Goal: Information Seeking & Learning: Learn about a topic

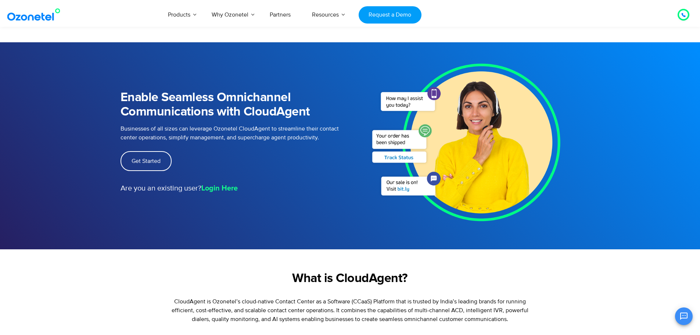
scroll to position [261, 0]
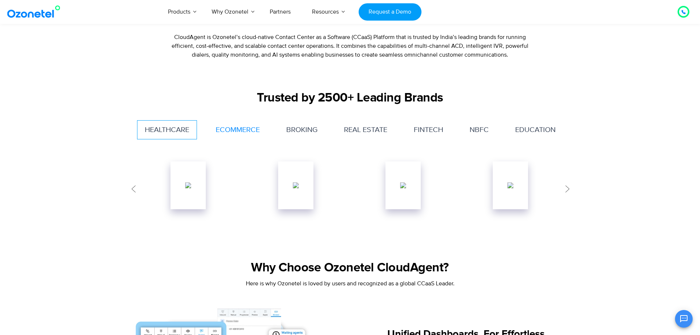
click at [243, 128] on link "Ecommerce" at bounding box center [238, 129] width 60 height 19
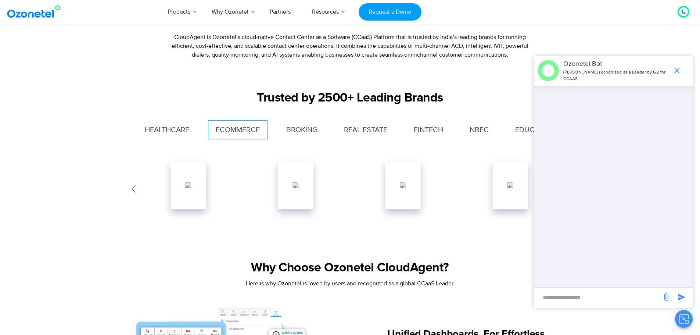
scroll to position [392, 0]
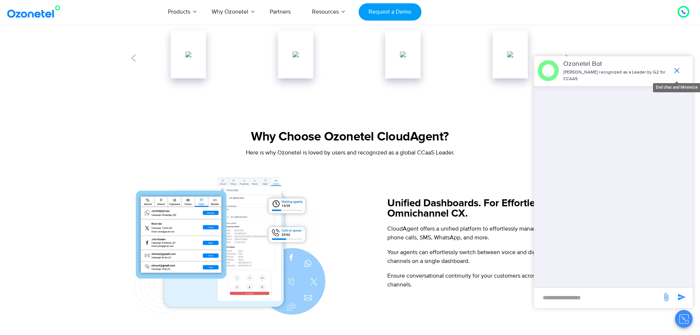
click at [677, 69] on icon "end chat or minimize" at bounding box center [676, 70] width 9 height 9
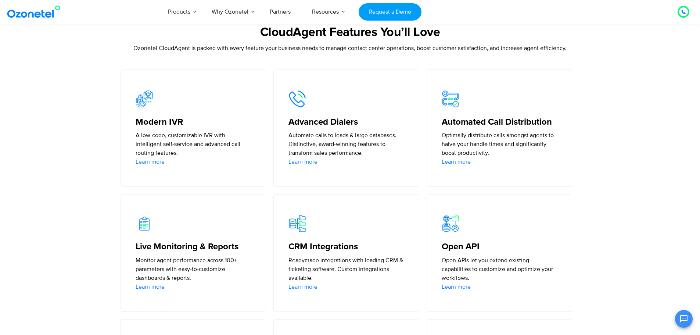
scroll to position [1349, 0]
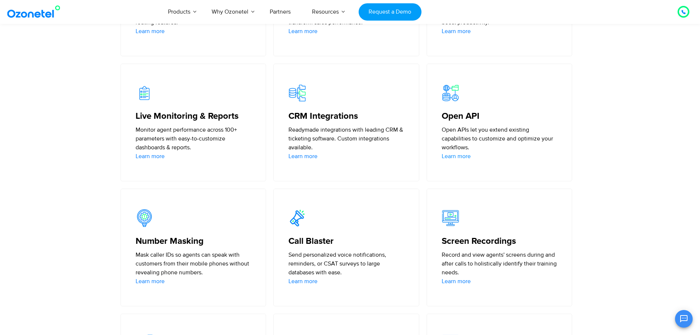
click at [466, 158] on link "Learn more" at bounding box center [456, 156] width 29 height 9
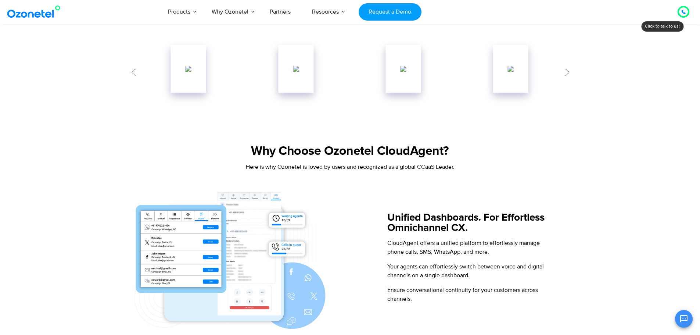
scroll to position [509, 0]
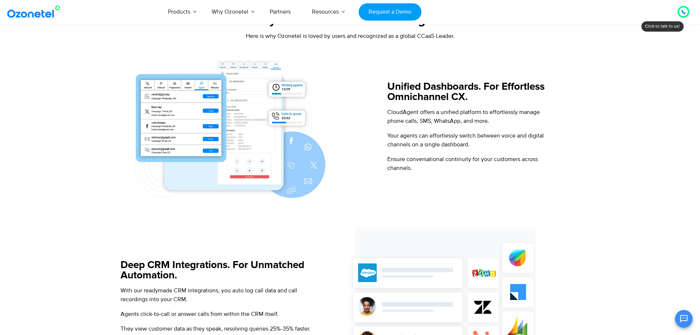
click at [198, 125] on img at bounding box center [243, 129] width 245 height 145
click at [261, 176] on img at bounding box center [243, 129] width 245 height 145
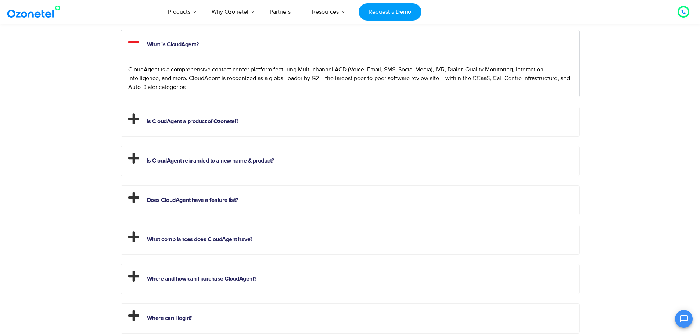
scroll to position [1945, 0]
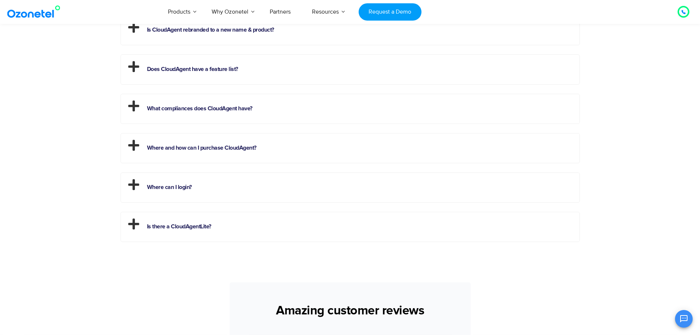
click at [289, 72] on h2 "Does CloudAgent have a feature list?" at bounding box center [350, 68] width 459 height 26
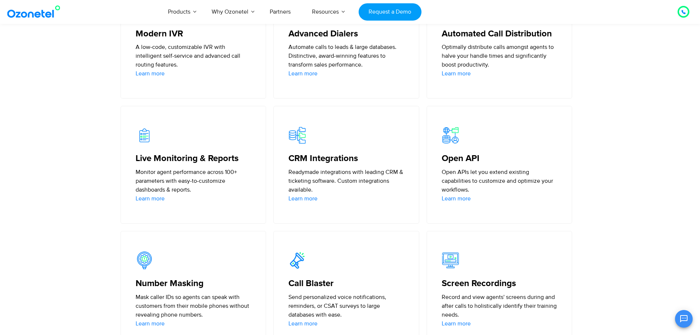
scroll to position [1176, 0]
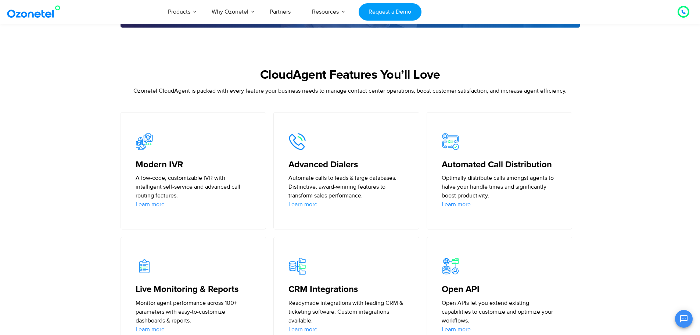
click at [298, 204] on link "Learn more" at bounding box center [302, 204] width 29 height 9
click at [301, 204] on link "Learn more" at bounding box center [302, 204] width 29 height 9
drag, startPoint x: 83, startPoint y: 144, endPoint x: 111, endPoint y: 162, distance: 33.4
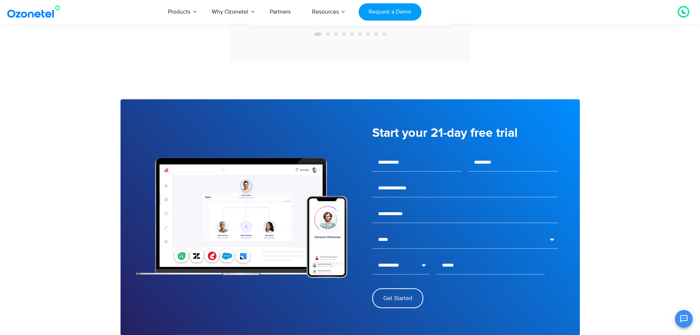
scroll to position [2613, 0]
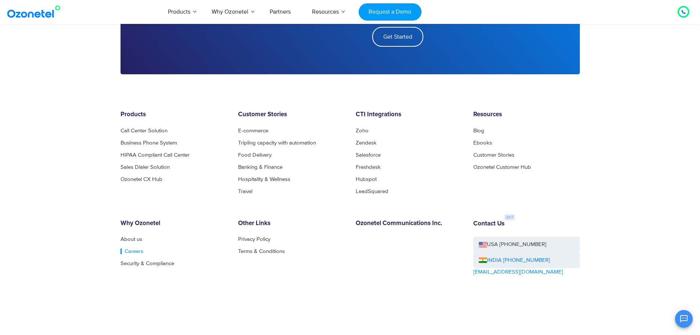
click at [128, 252] on link "Careers" at bounding box center [132, 251] width 23 height 6
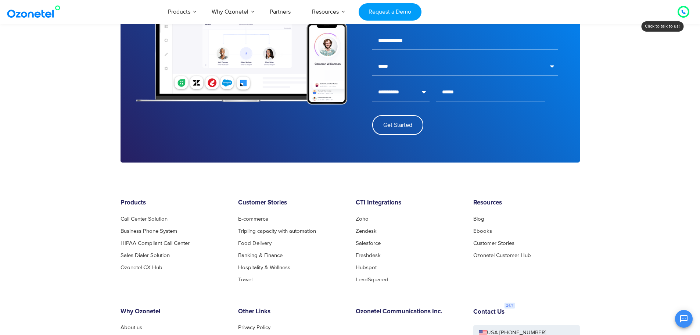
scroll to position [2655, 0]
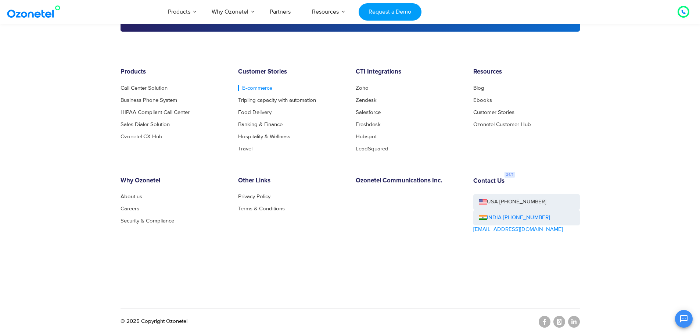
click at [244, 87] on link "E-commerce" at bounding box center [255, 88] width 34 height 6
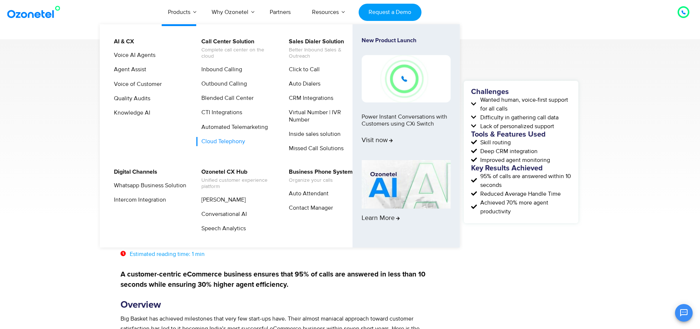
click at [206, 141] on link "Cloud Telephony" at bounding box center [222, 141] width 50 height 9
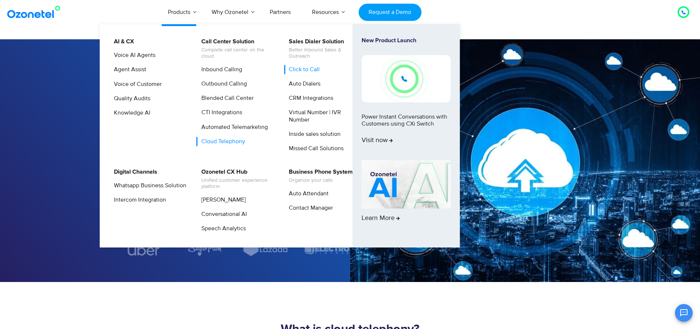
click at [294, 72] on link "Click to Call" at bounding box center [302, 69] width 37 height 9
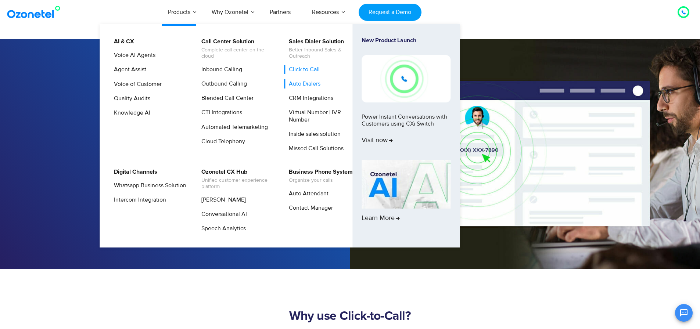
click at [311, 86] on link "Auto Dialers" at bounding box center [302, 83] width 37 height 9
